Goal: Task Accomplishment & Management: Use online tool/utility

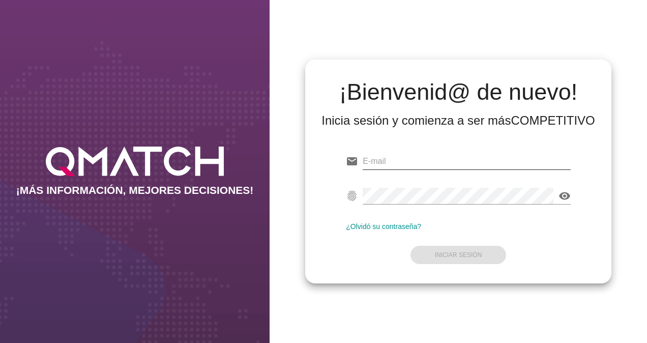
click at [386, 157] on input "email" at bounding box center [466, 161] width 208 height 16
type input "[PERSON_NAME][EMAIL_ADDRESS][DOMAIN_NAME]"
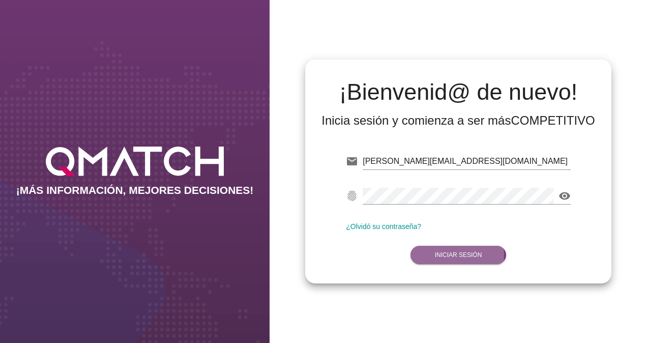
click at [433, 255] on button "Iniciar Sesión" at bounding box center [458, 255] width 96 height 18
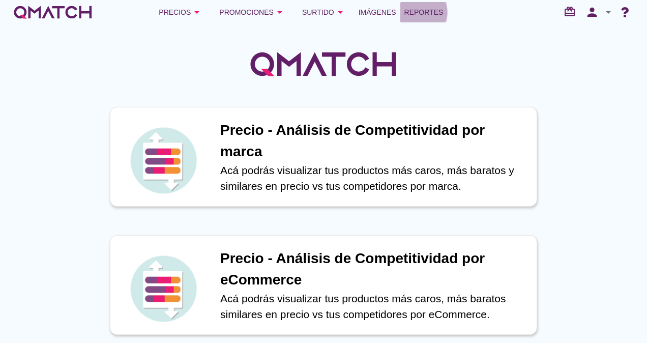
click at [425, 5] on link "Reportes" at bounding box center [423, 12] width 47 height 20
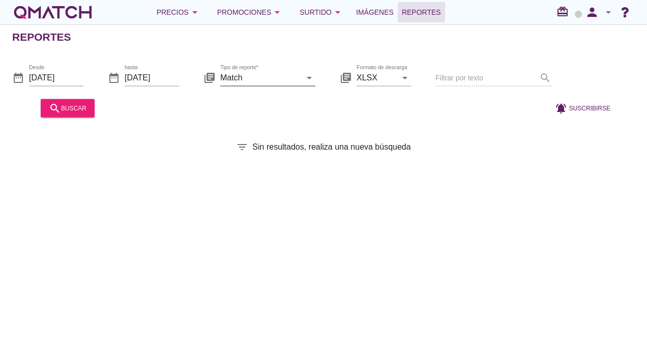
click at [308, 75] on icon "arrow_drop_down" at bounding box center [309, 77] width 12 height 12
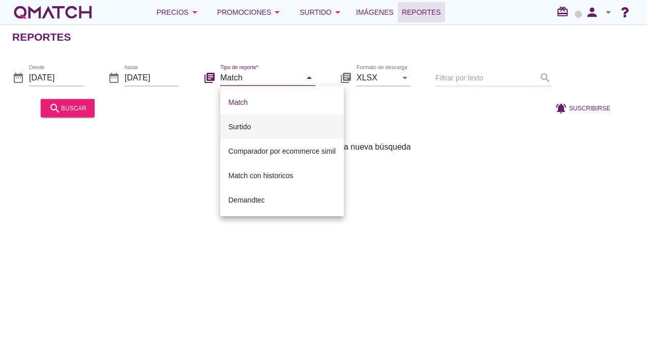
click at [268, 128] on div "Surtido" at bounding box center [281, 126] width 107 height 12
type input "Surtido"
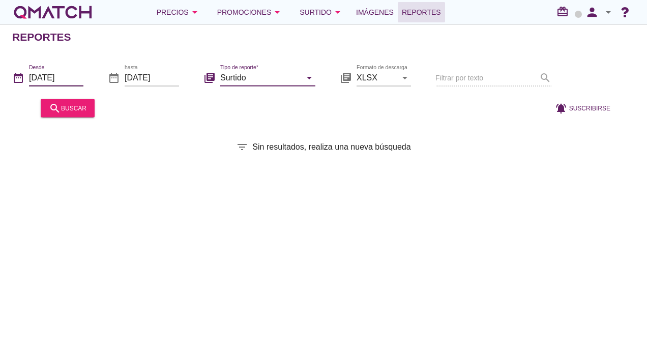
click at [64, 81] on input "[DATE]" at bounding box center [56, 77] width 54 height 16
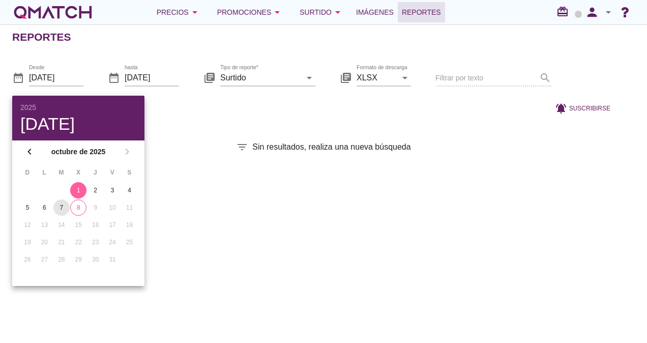
click at [61, 208] on div "7" at bounding box center [61, 207] width 16 height 9
type input "[DATE]"
click at [172, 145] on div "filter_list Sin resultados, realiza una nueva búsqueda" at bounding box center [323, 147] width 647 height 12
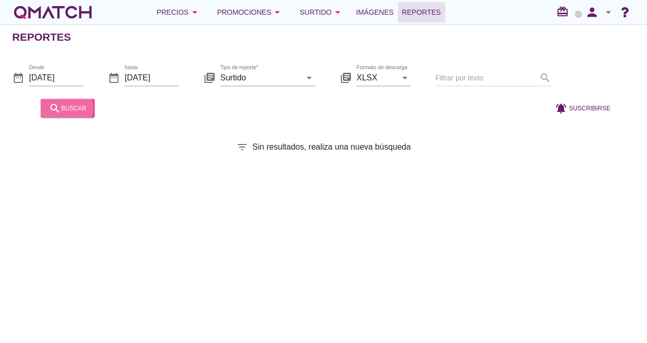
click at [71, 104] on div "search buscar" at bounding box center [68, 108] width 38 height 12
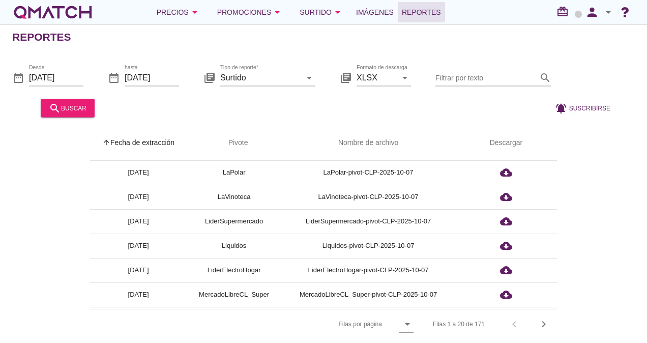
scroll to position [277, 0]
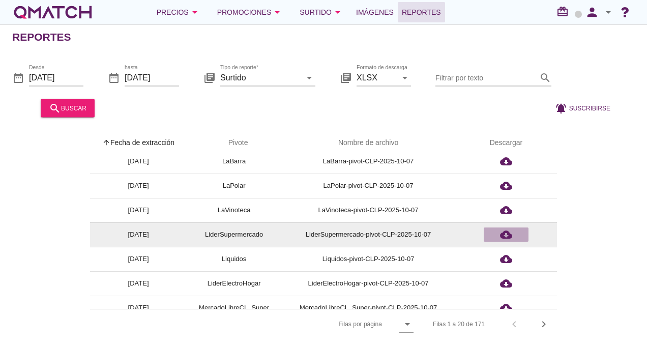
click at [506, 232] on icon "cloud_download" at bounding box center [506, 234] width 12 height 12
